Goal: Transaction & Acquisition: Purchase product/service

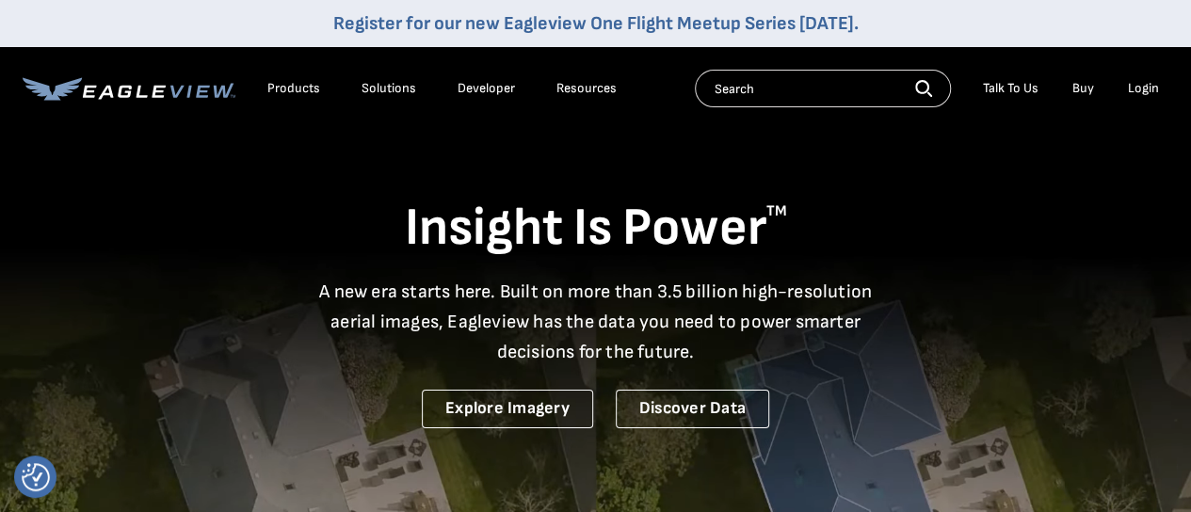
click at [1133, 89] on div "Login" at bounding box center [1143, 88] width 31 height 17
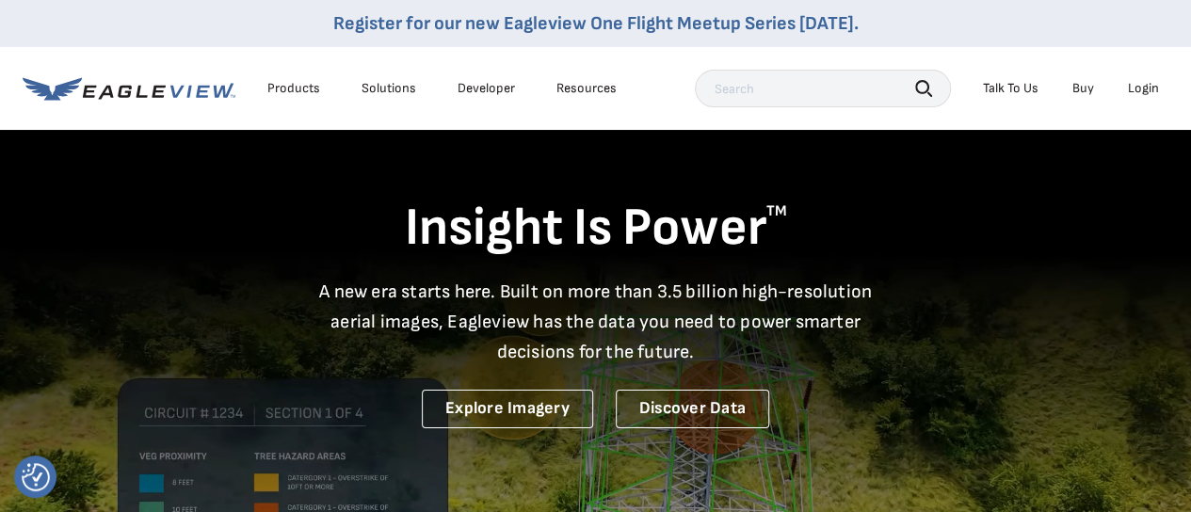
click at [1137, 92] on div "Login" at bounding box center [1143, 88] width 31 height 17
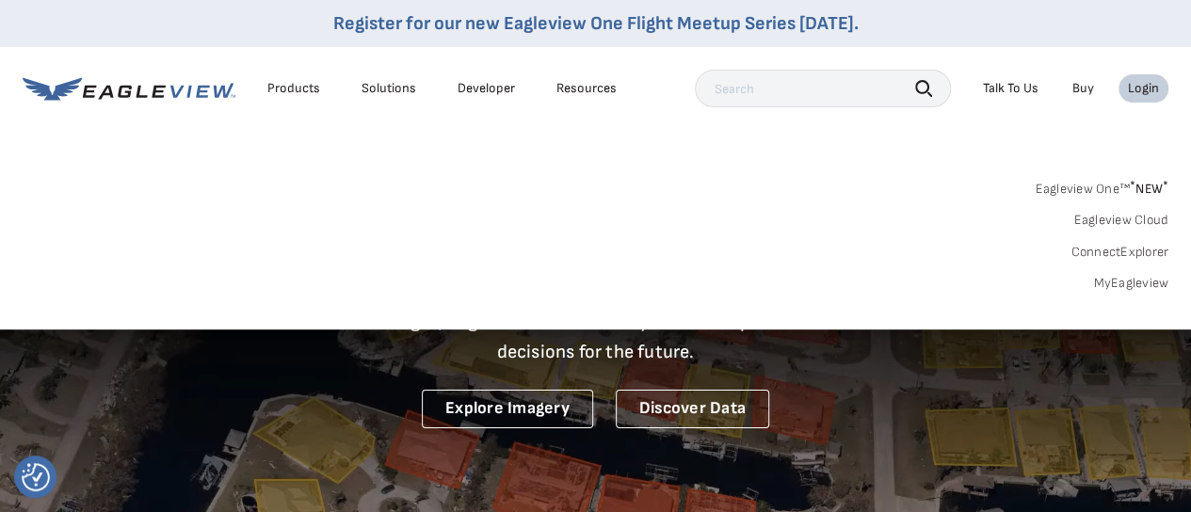
click at [1126, 281] on link "MyEagleview" at bounding box center [1130, 283] width 75 height 17
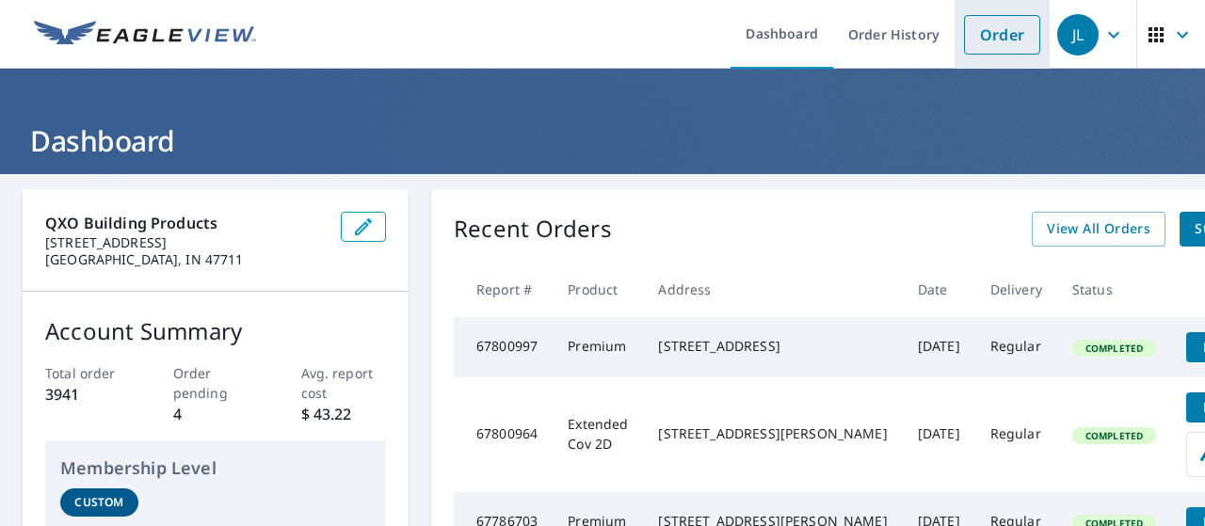
click at [992, 43] on link "Order" at bounding box center [1002, 35] width 76 height 40
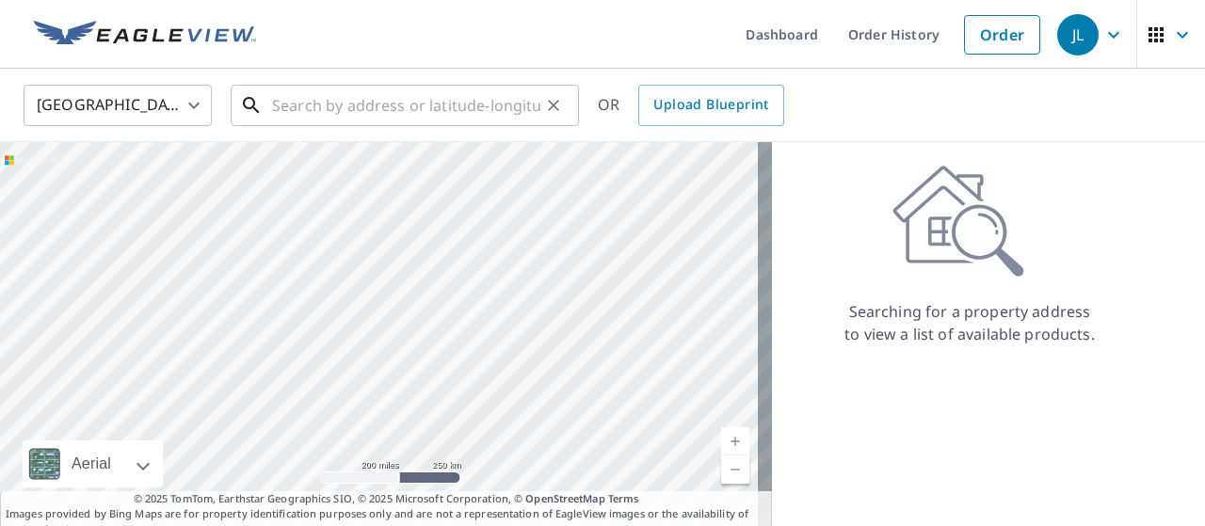
click at [443, 103] on input "text" at bounding box center [406, 105] width 268 height 53
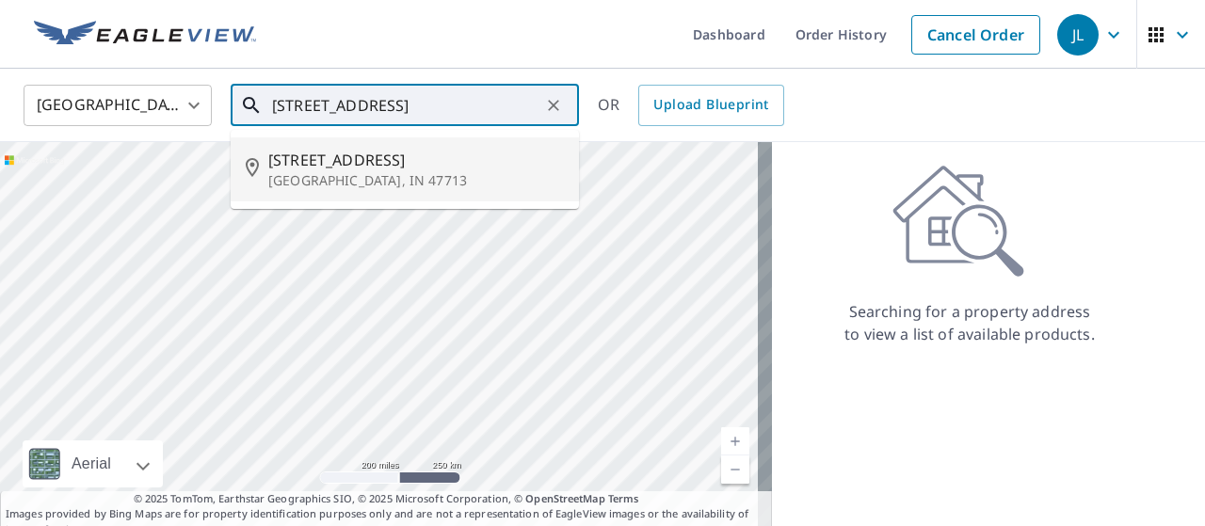
click at [427, 162] on span "823 Jefferson Ave" at bounding box center [416, 160] width 296 height 23
type input "823 Jefferson Ave Evansville, IN 47713"
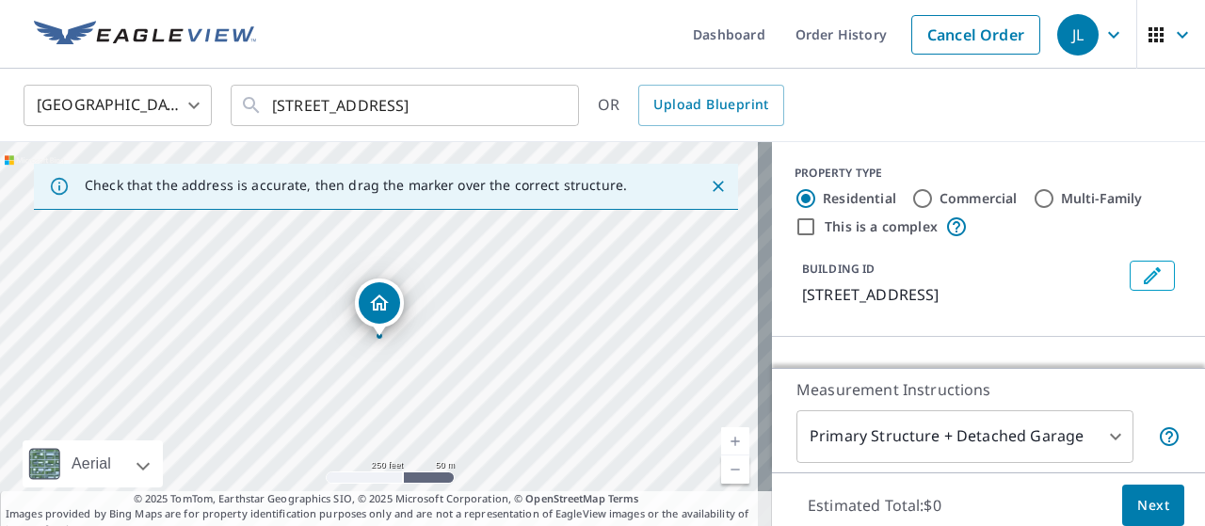
click at [721, 433] on link "Current Level 17, Zoom In" at bounding box center [735, 441] width 28 height 28
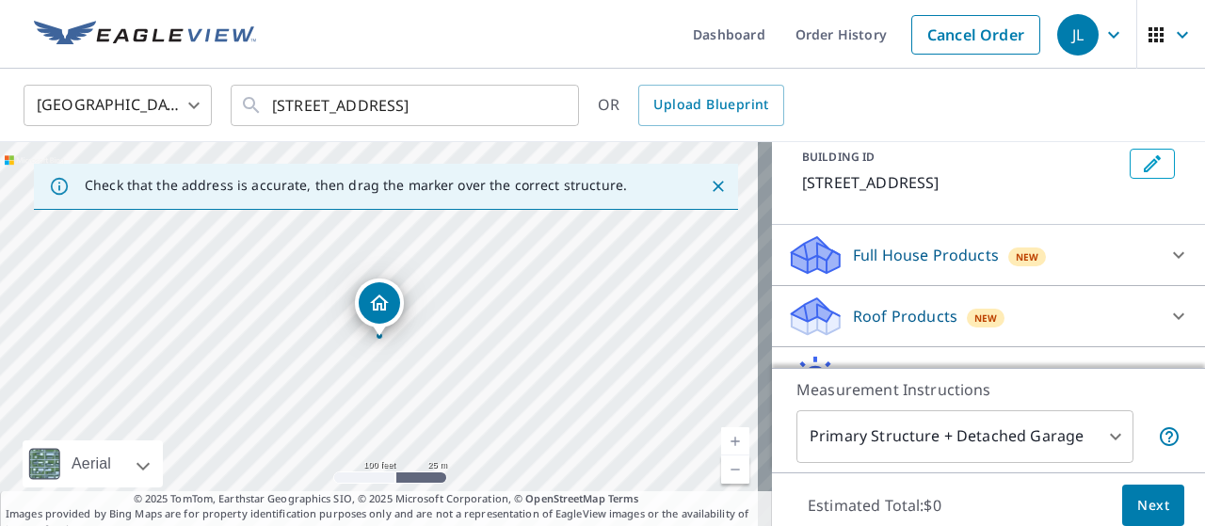
scroll to position [141, 0]
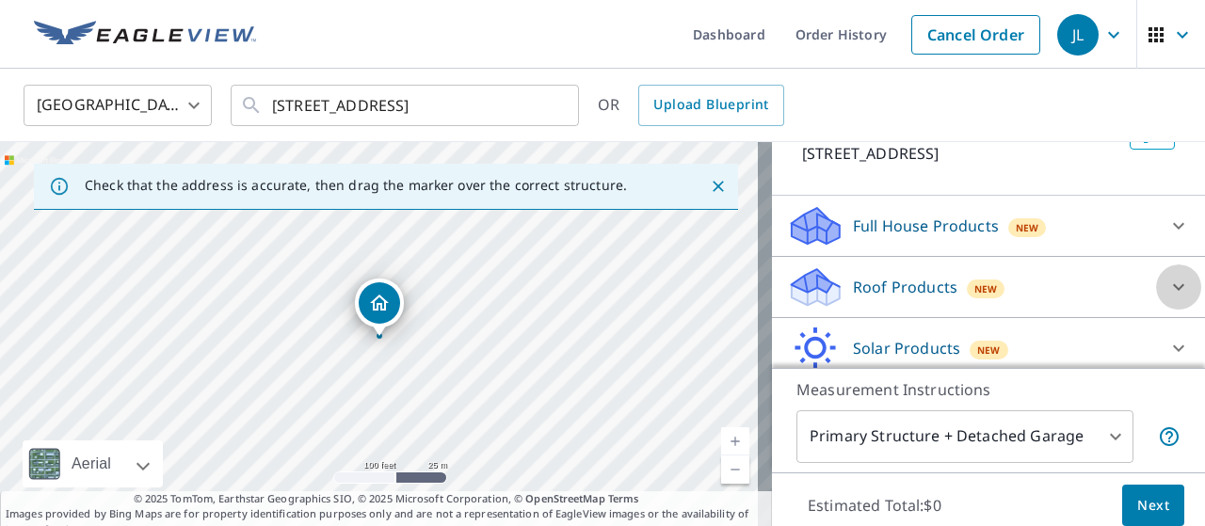
click at [1167, 284] on icon at bounding box center [1178, 287] width 23 height 23
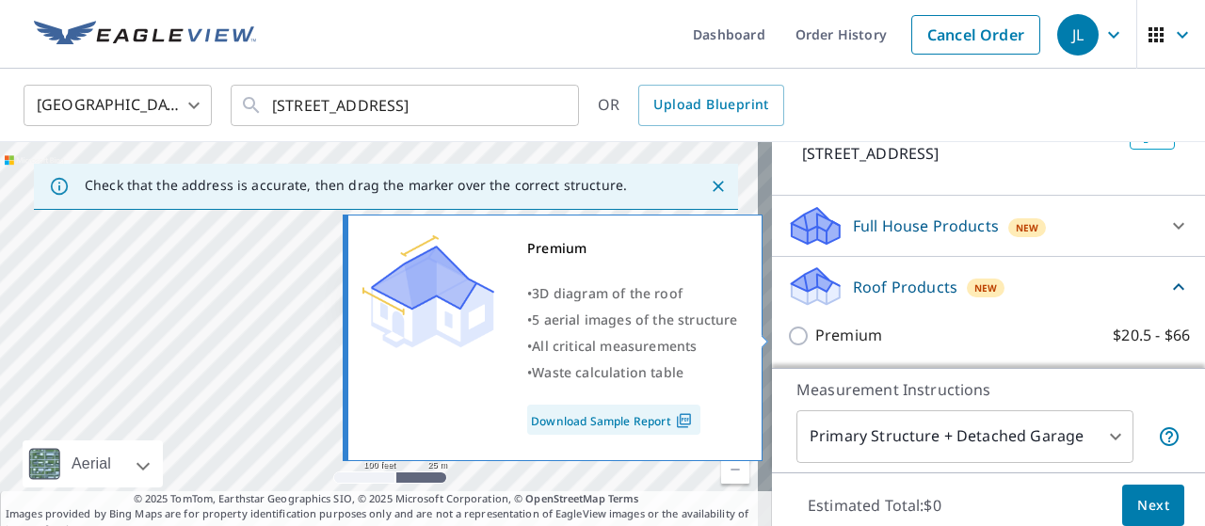
click at [788, 333] on input "Premium $20.5 - $66" at bounding box center [801, 336] width 28 height 23
checkbox input "true"
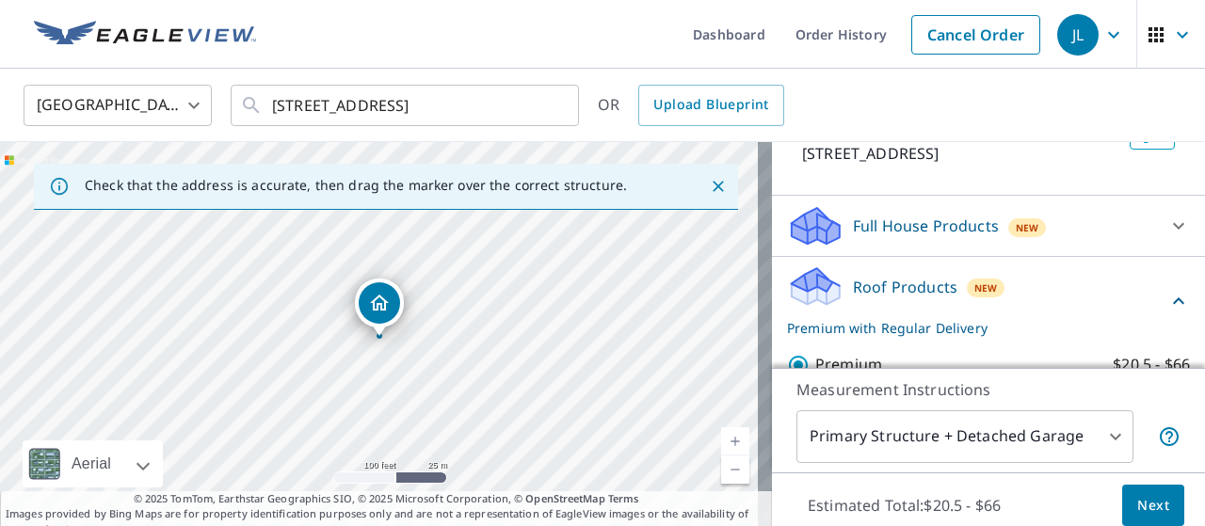
click at [1137, 512] on span "Next" at bounding box center [1153, 506] width 32 height 24
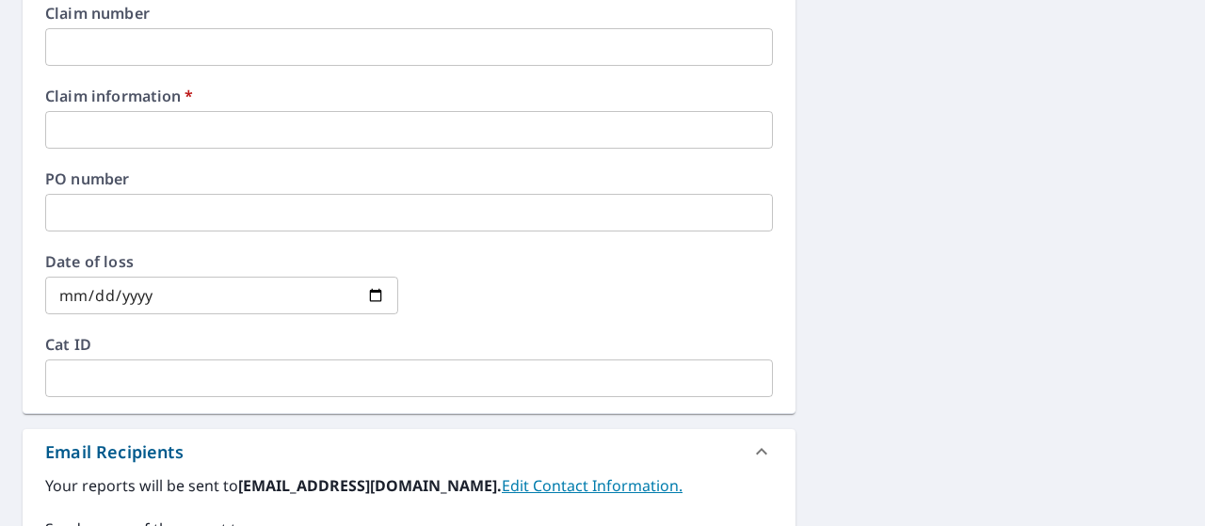
scroll to position [729, 0]
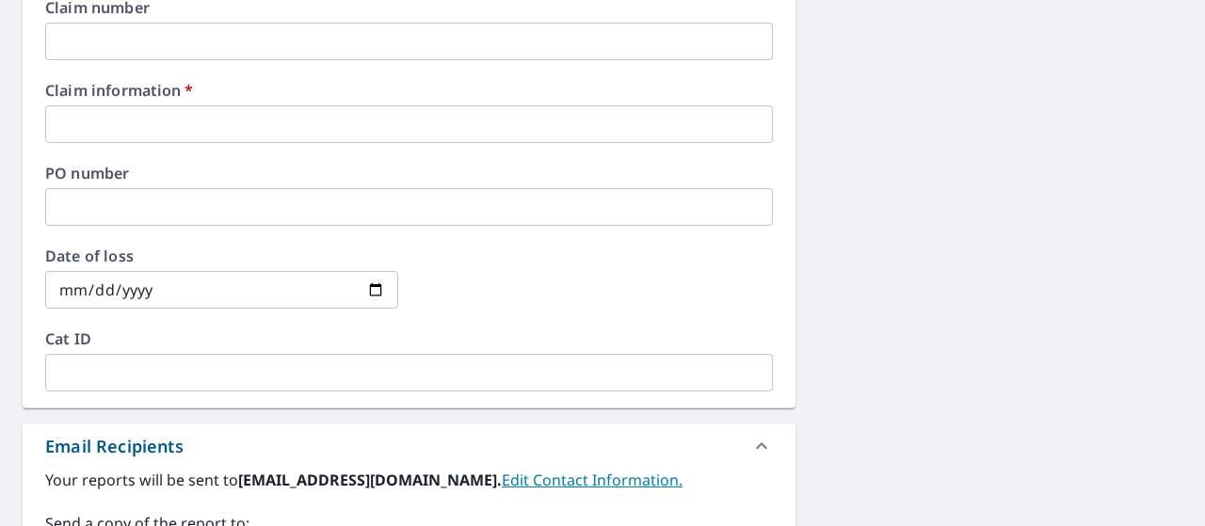
click at [352, 121] on input "text" at bounding box center [409, 124] width 728 height 38
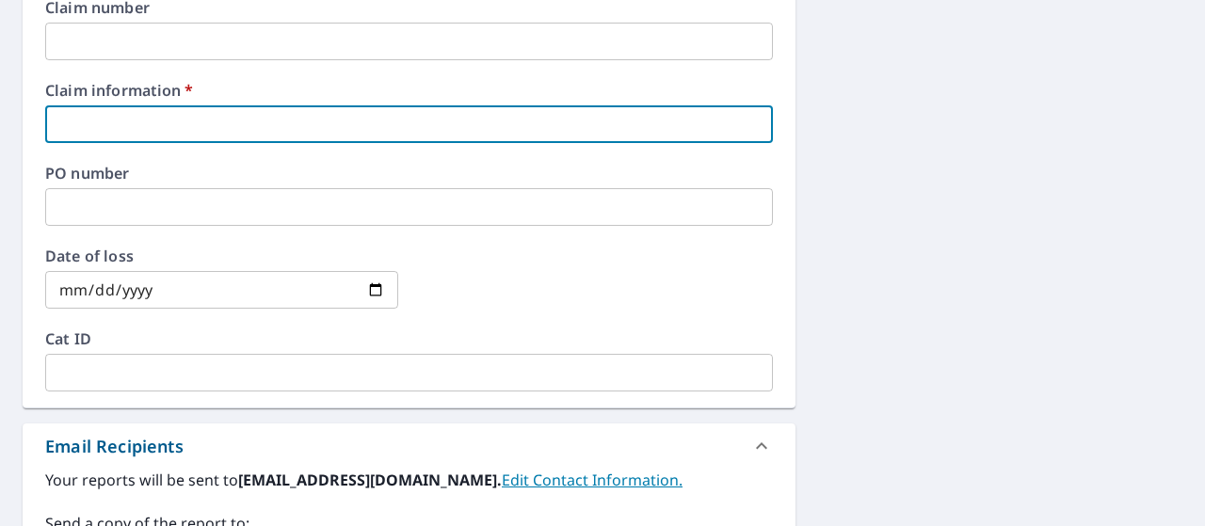
type input "632615"
checkbox input "true"
click at [889, 280] on div "823 Jefferson Ave Evansville, IN 47713 Aerial Road A standard road map Aerial A…" at bounding box center [602, 135] width 1205 height 1381
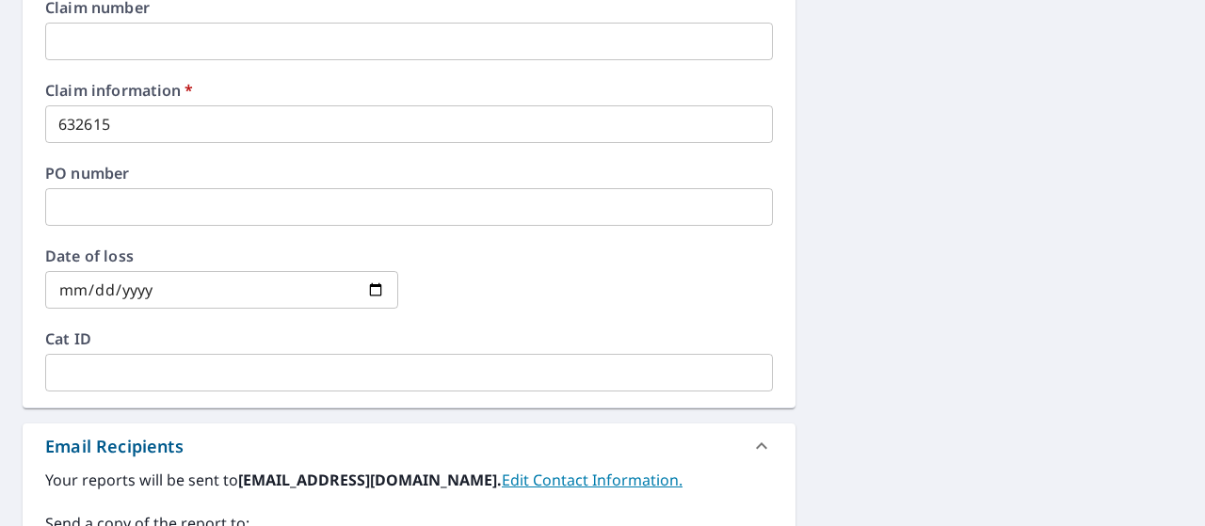
scroll to position [1074, 0]
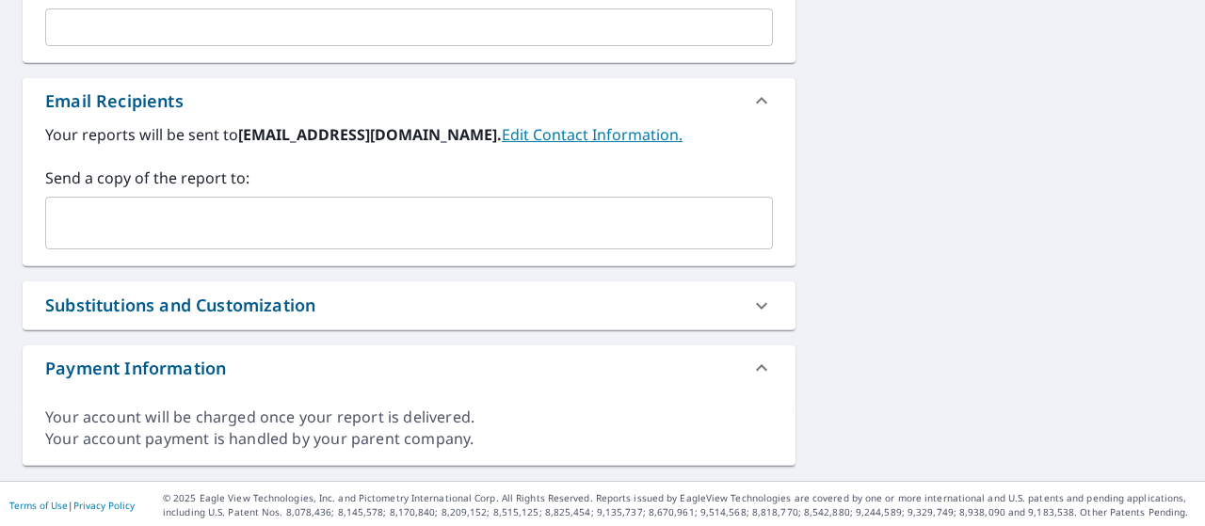
click at [267, 214] on input "text" at bounding box center [395, 223] width 683 height 36
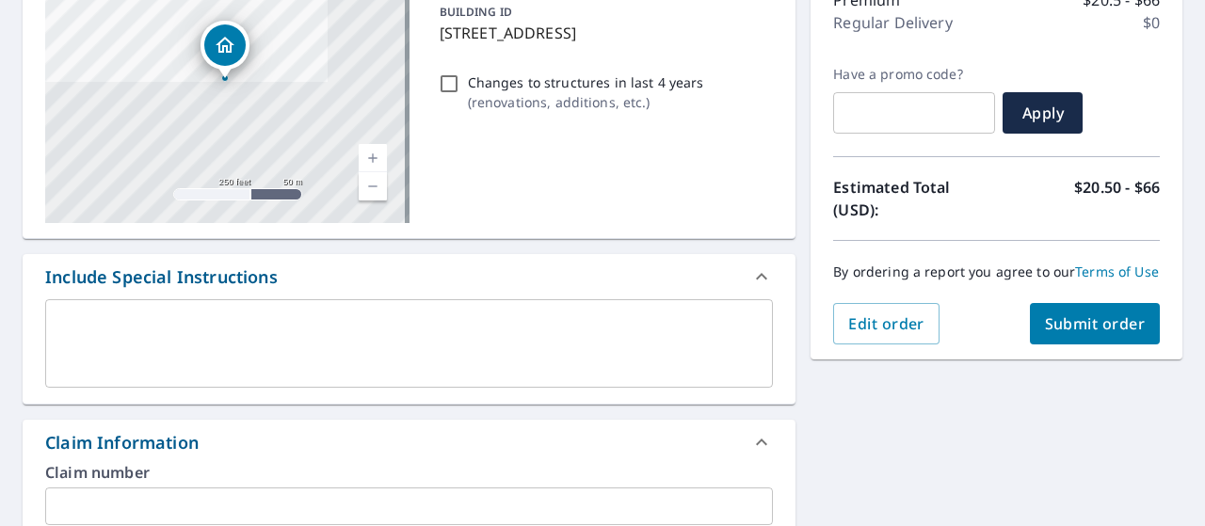
scroll to position [262, 0]
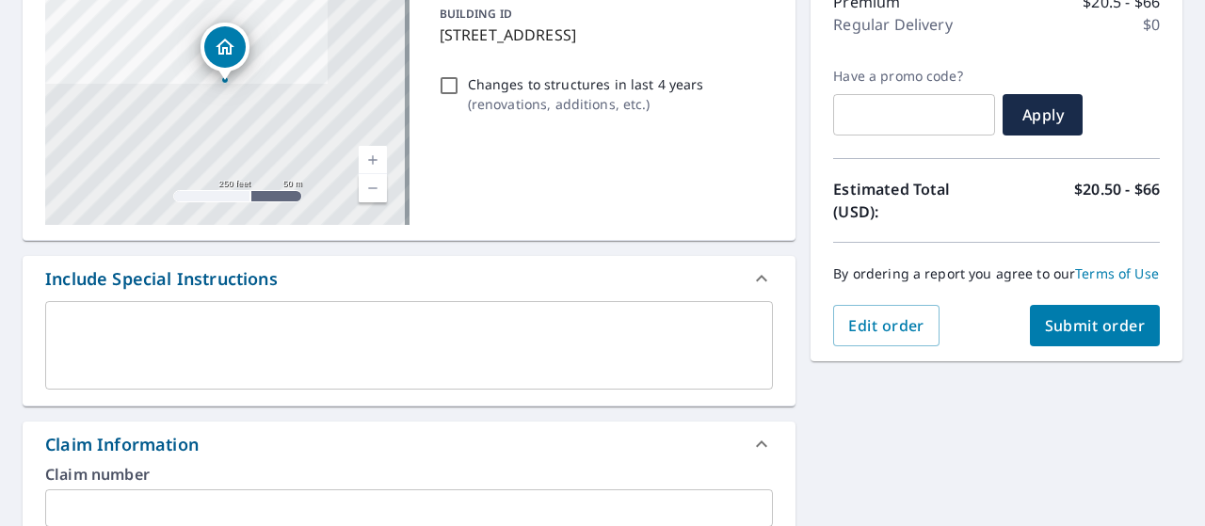
type input "austin.allen@rootedrepairs.com"
click at [1084, 335] on span "Submit order" at bounding box center [1095, 325] width 101 height 21
checkbox input "true"
